Goal: Check status

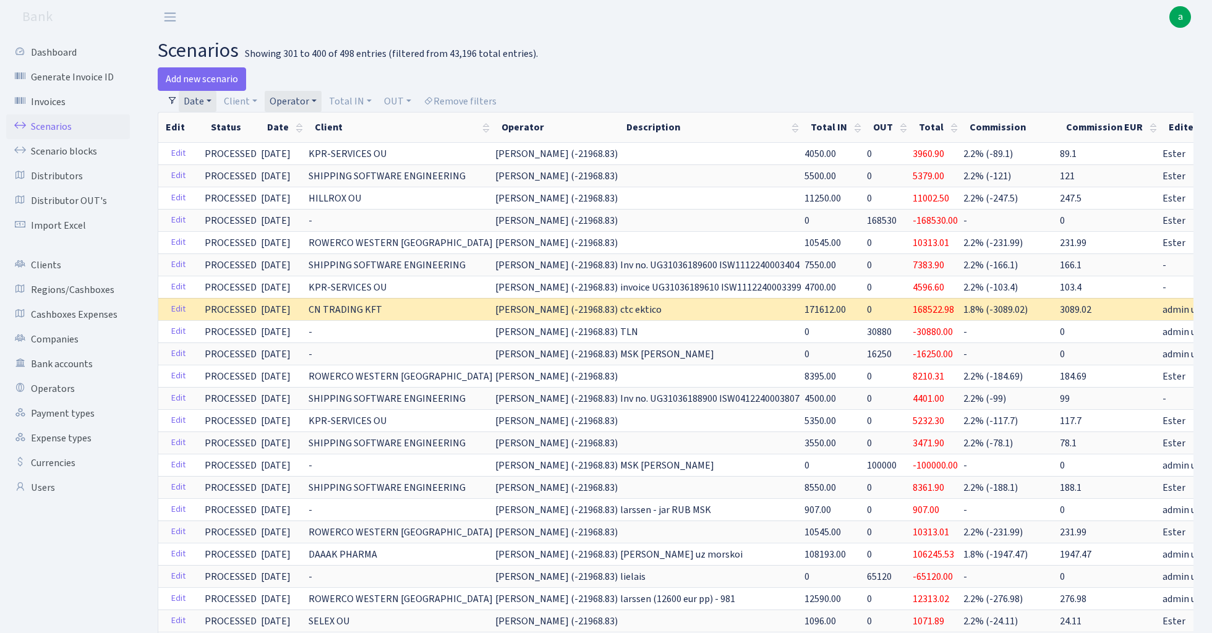
select select "36"
select select "100"
click at [307, 99] on link "Operator" at bounding box center [293, 101] width 57 height 21
click at [298, 150] on input "search" at bounding box center [313, 145] width 91 height 19
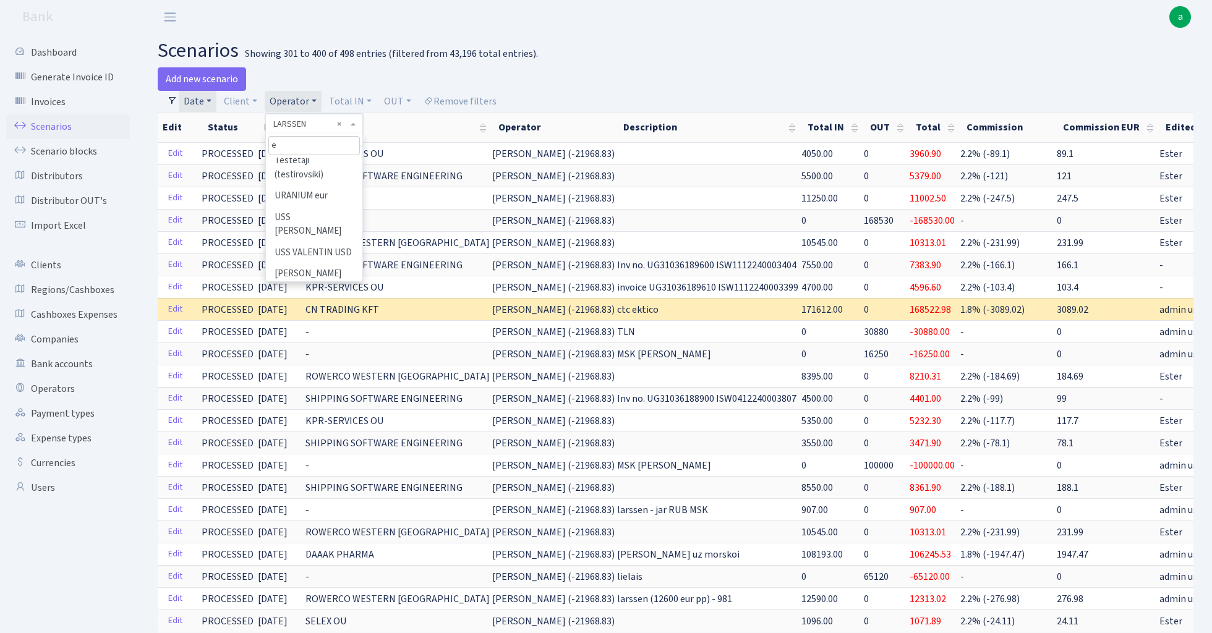
scroll to position [0, 0]
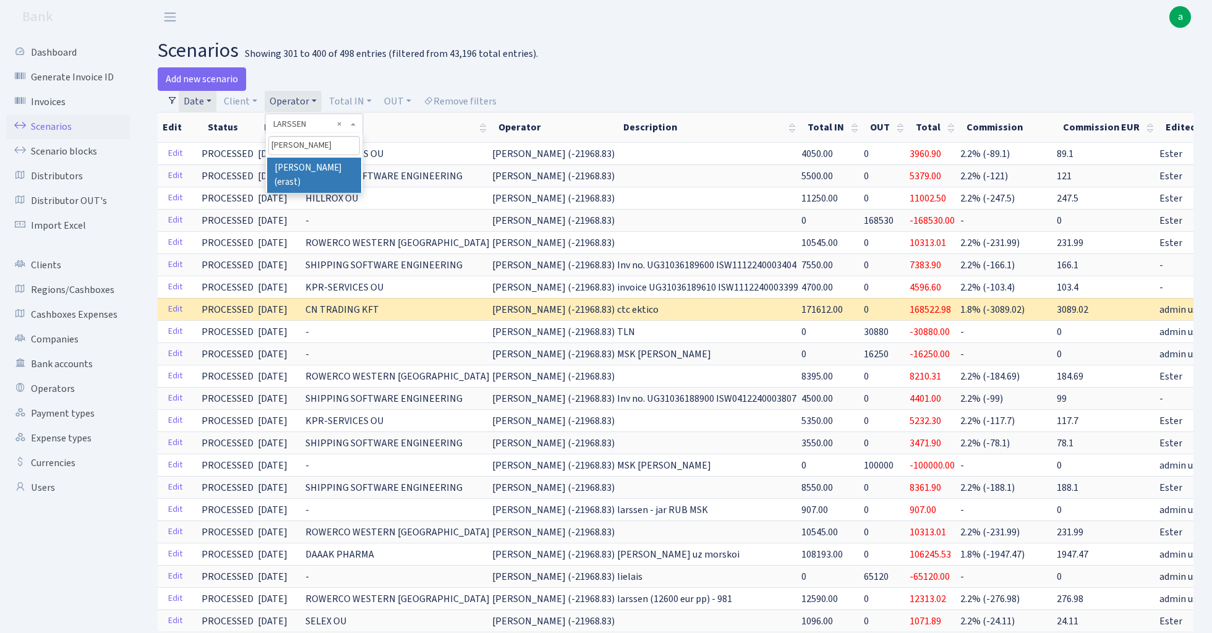
type input "[PERSON_NAME]"
click at [325, 166] on li "[PERSON_NAME] (erast)" at bounding box center [313, 175] width 93 height 35
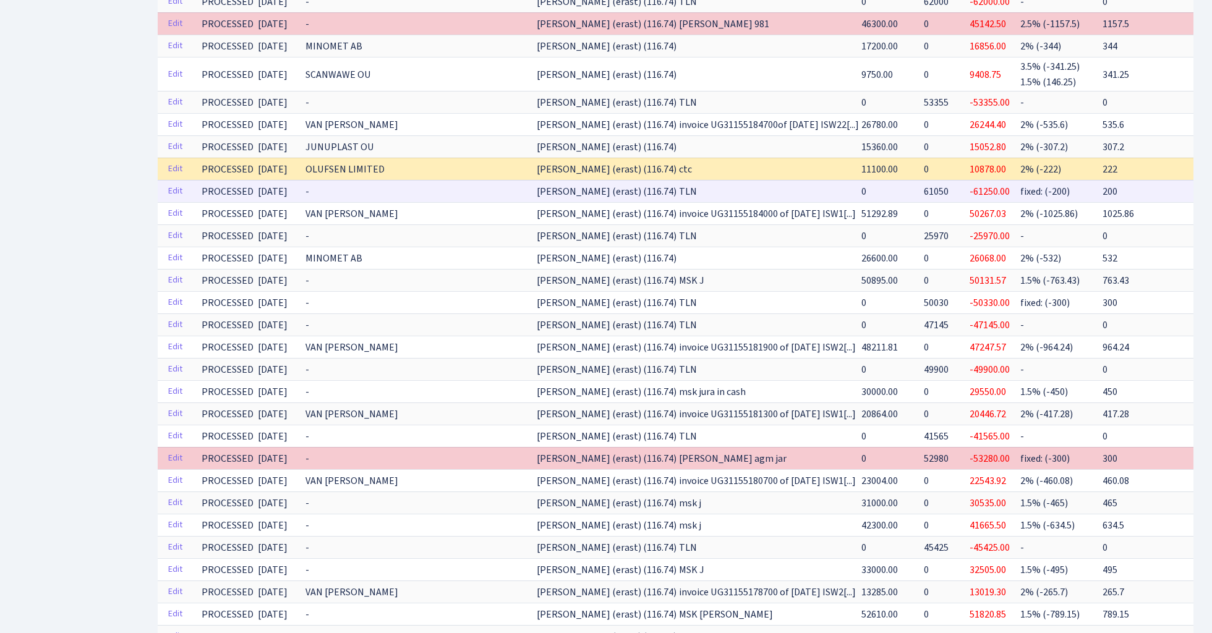
scroll to position [1838, 0]
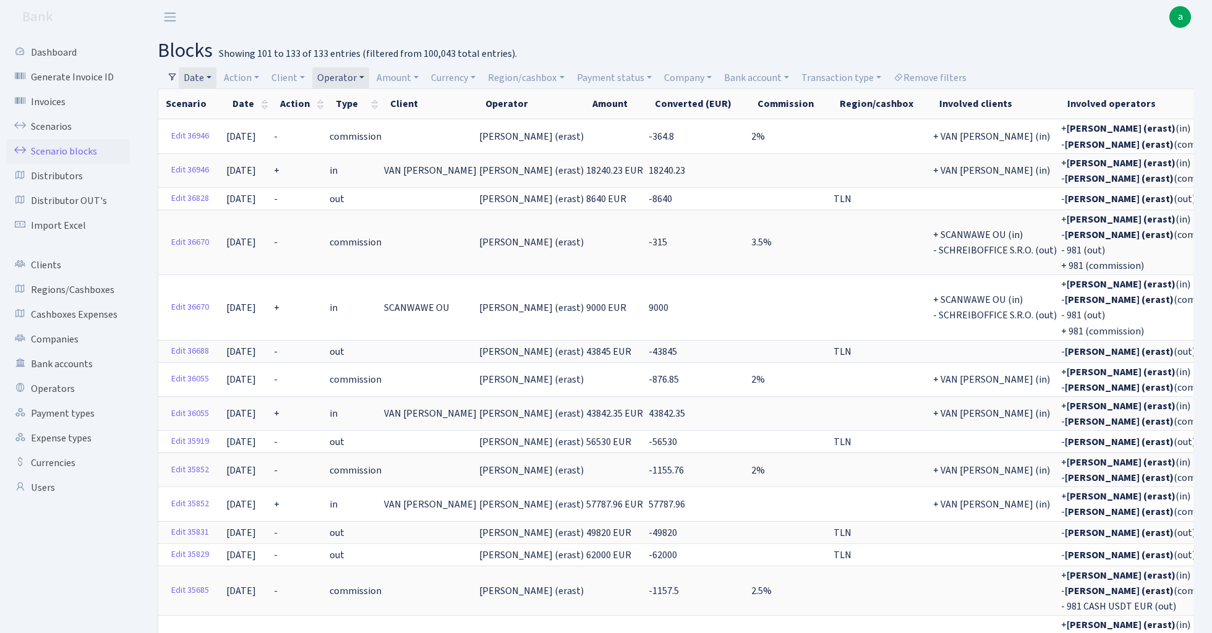
select select "100"
click at [205, 75] on link "Date" at bounding box center [198, 77] width 38 height 21
click at [237, 102] on input "01.10.2024 - 19.08.2025" at bounding box center [278, 102] width 147 height 24
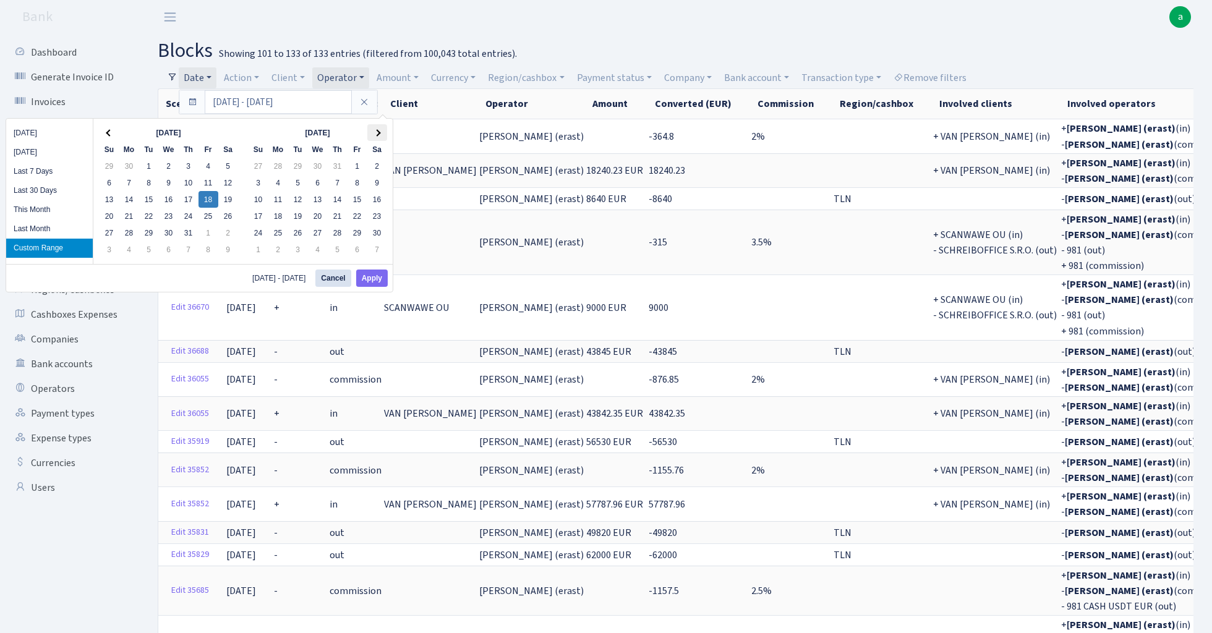
click at [378, 132] on span at bounding box center [377, 132] width 7 height 7
click at [109, 134] on span at bounding box center [109, 132] width 7 height 7
click at [380, 132] on th at bounding box center [377, 132] width 20 height 17
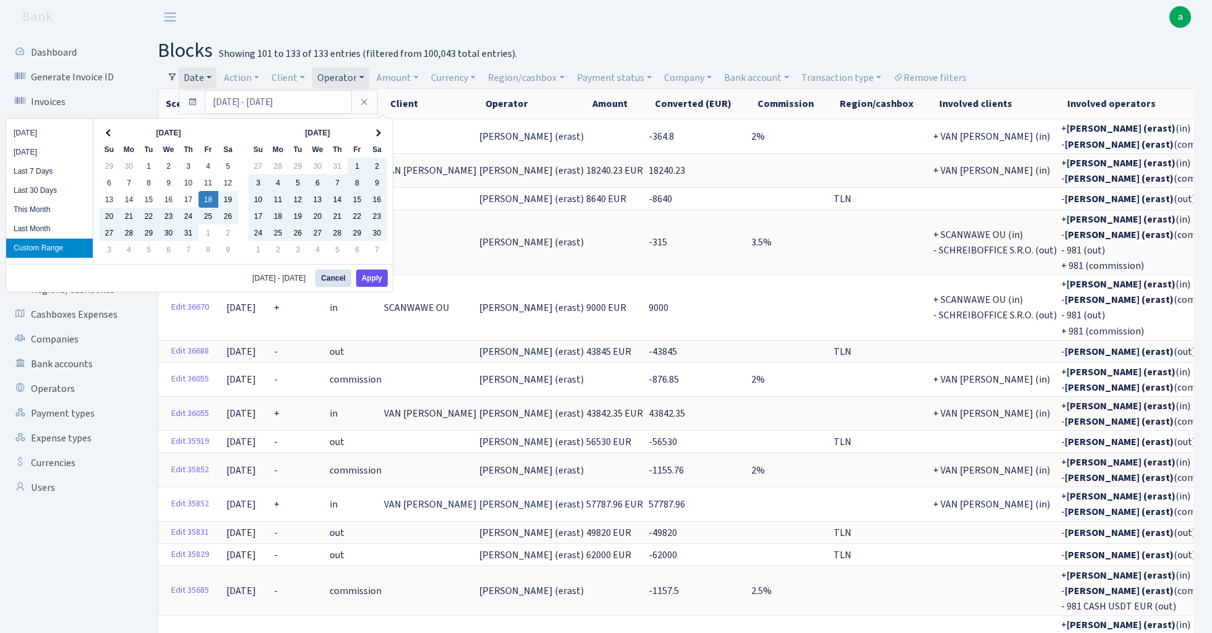
click at [372, 278] on button "Apply" at bounding box center [372, 278] width 32 height 17
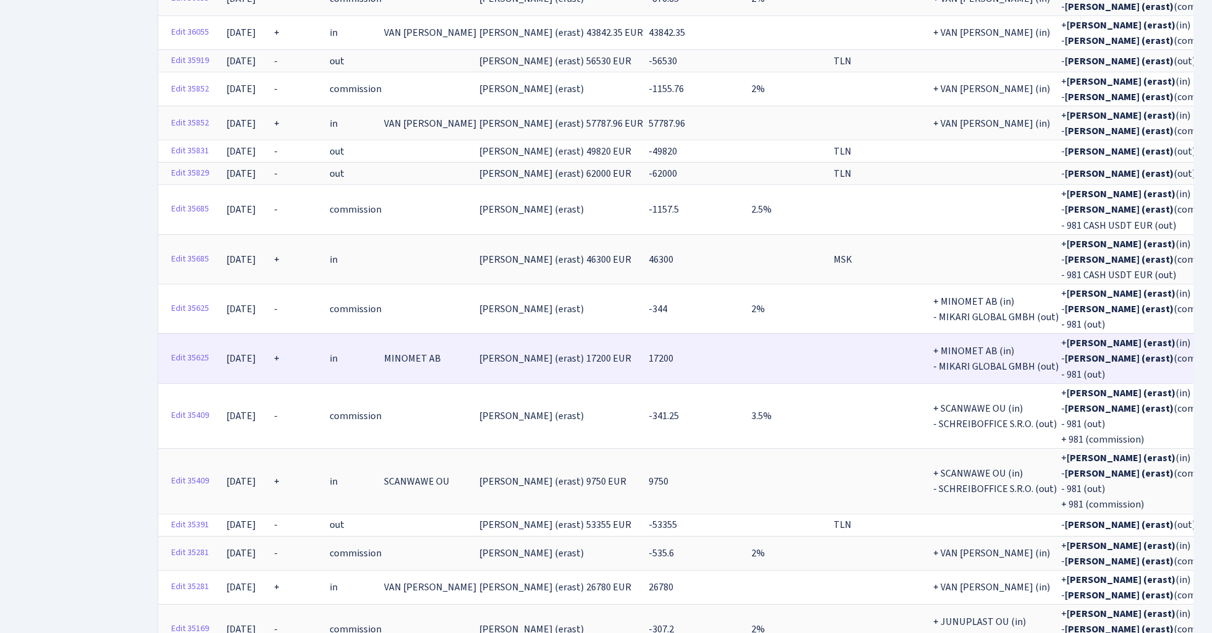
scroll to position [713, 0]
